Goal: Transaction & Acquisition: Purchase product/service

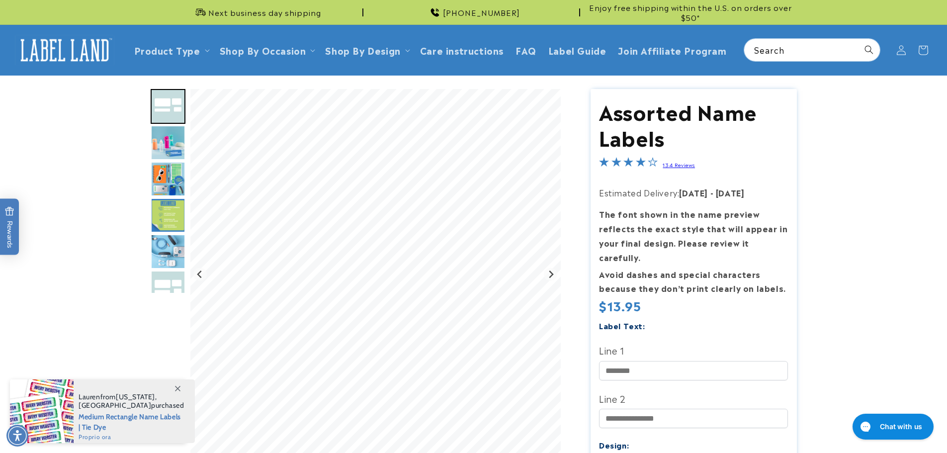
click at [163, 144] on img "Go to slide 3" at bounding box center [168, 142] width 35 height 35
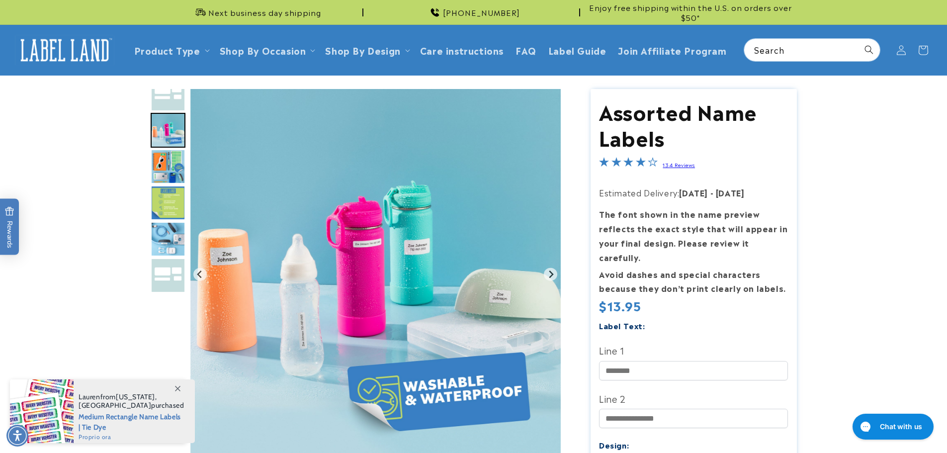
click at [179, 169] on img "Go to slide 4" at bounding box center [168, 166] width 35 height 35
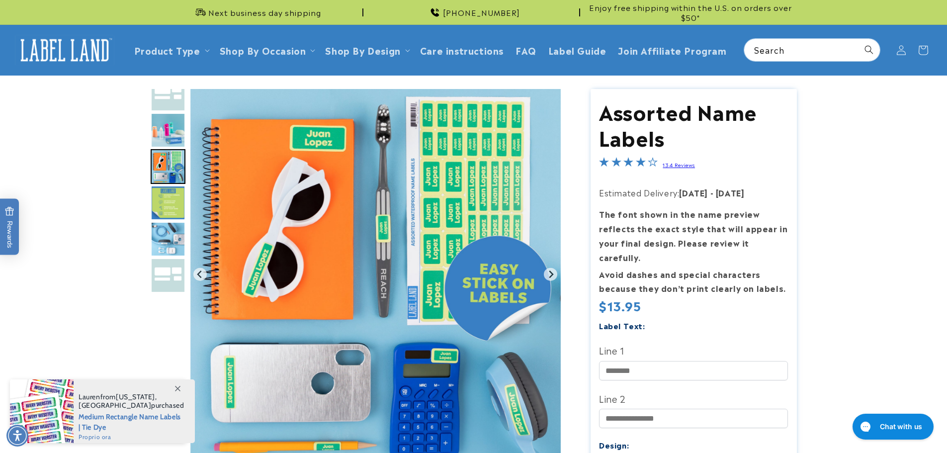
click at [169, 203] on img "Go to slide 5" at bounding box center [168, 202] width 35 height 35
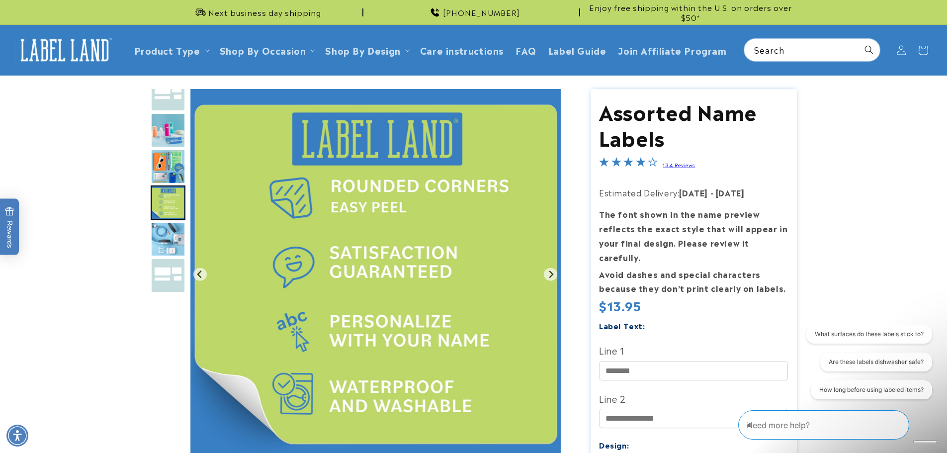
click at [172, 237] on img "Go to slide 6" at bounding box center [168, 239] width 35 height 35
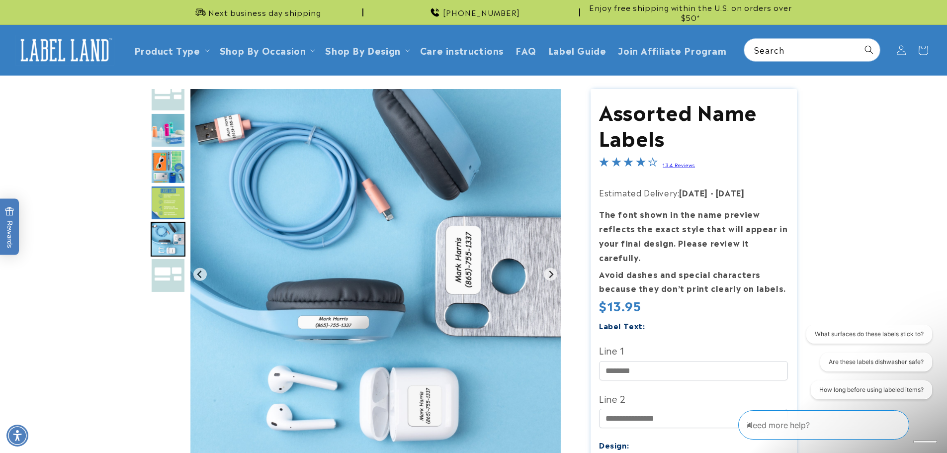
click at [176, 268] on img "Go to slide 7" at bounding box center [168, 275] width 35 height 35
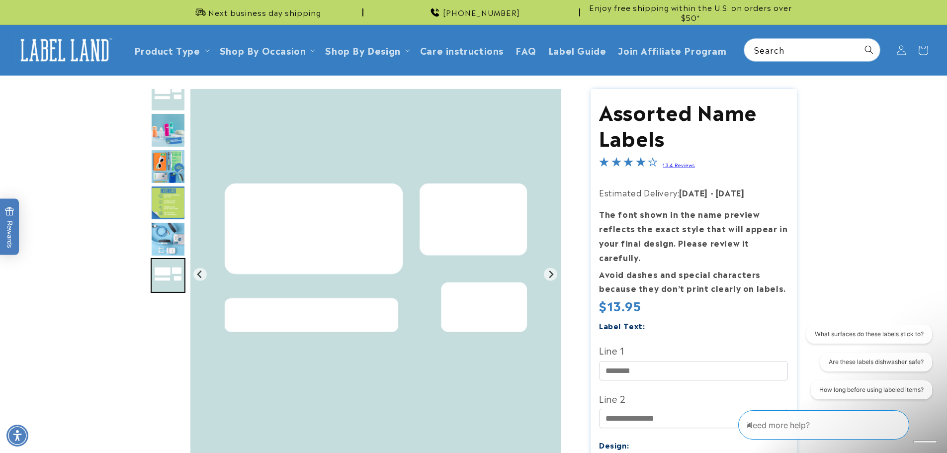
click at [164, 113] on img "Go to slide 3" at bounding box center [168, 130] width 35 height 35
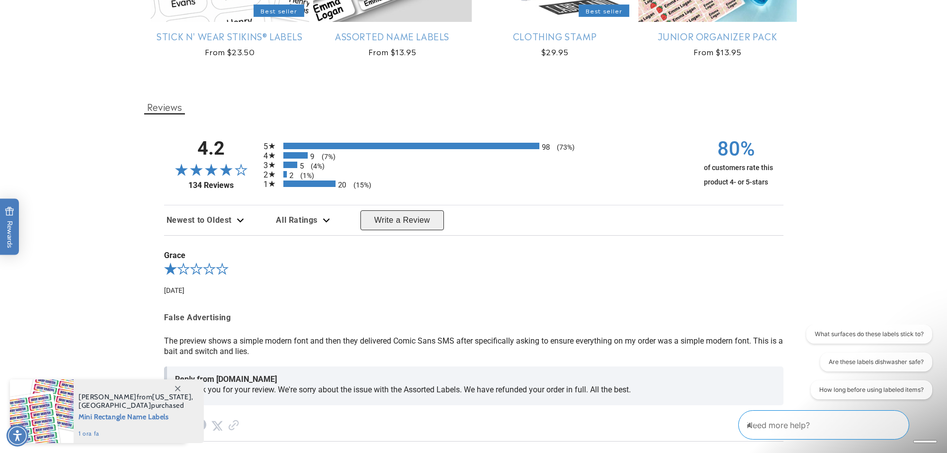
scroll to position [1044, 0]
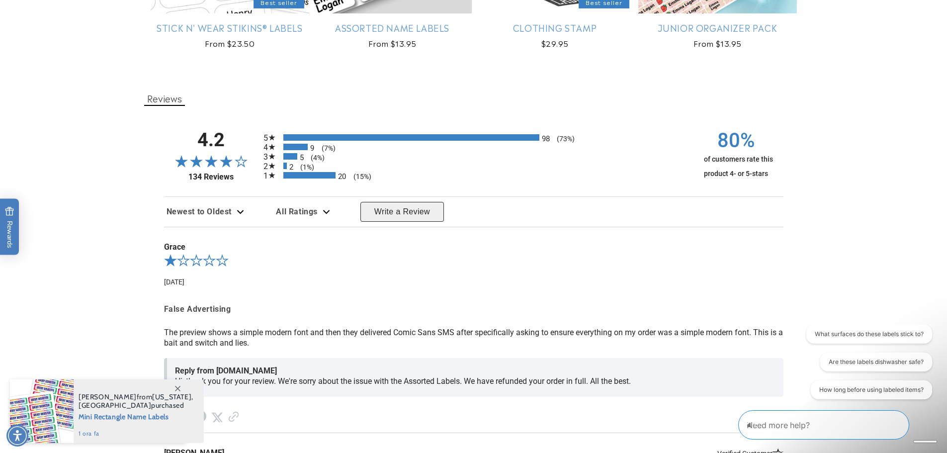
click at [179, 386] on icon at bounding box center [177, 388] width 5 height 5
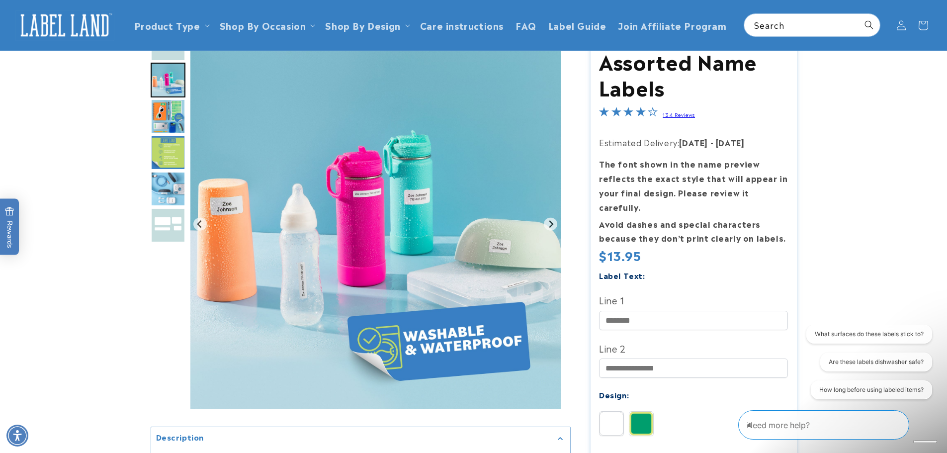
scroll to position [0, 0]
